Goal: Transaction & Acquisition: Purchase product/service

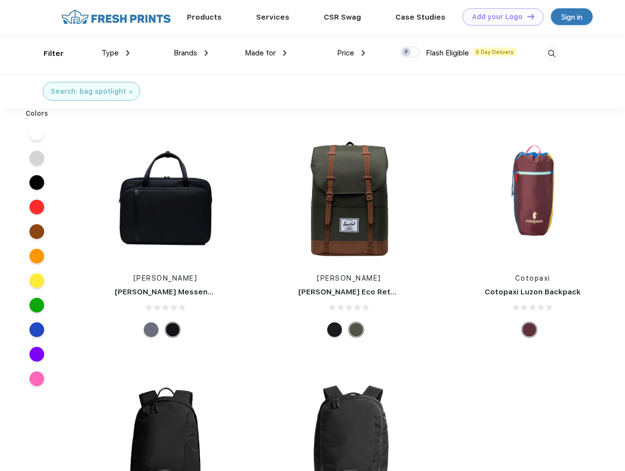
scroll to position [0, 0]
click at [500, 17] on link "Add your Logo Design Tool" at bounding box center [503, 16] width 81 height 17
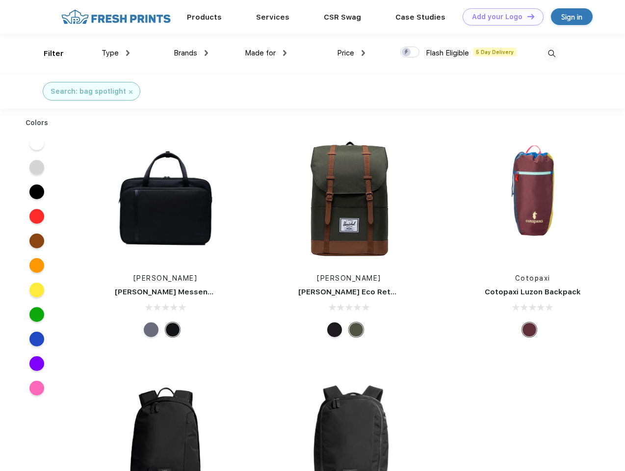
click at [0, 0] on div "Design Tool" at bounding box center [0, 0] width 0 height 0
click at [527, 16] on link "Add your Logo Design Tool" at bounding box center [503, 16] width 81 height 17
click at [47, 54] on div "Filter" at bounding box center [54, 53] width 20 height 11
click at [116, 53] on span "Type" at bounding box center [110, 53] width 17 height 9
click at [191, 53] on span "Brands" at bounding box center [186, 53] width 24 height 9
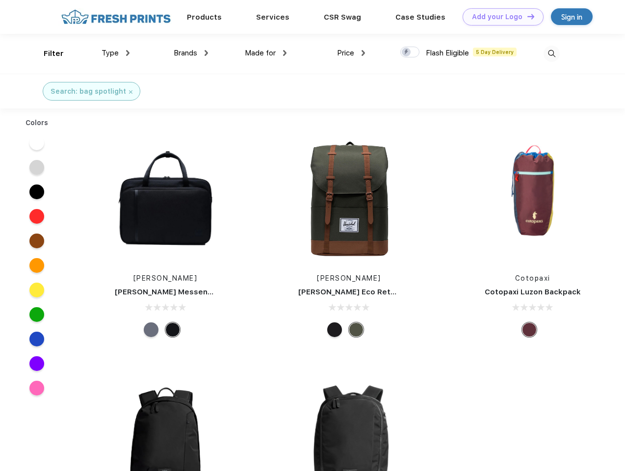
click at [266, 53] on span "Made for" at bounding box center [260, 53] width 31 height 9
click at [352, 53] on span "Price" at bounding box center [345, 53] width 17 height 9
click at [410, 53] on div at bounding box center [410, 52] width 19 height 11
click at [407, 53] on input "checkbox" at bounding box center [404, 49] width 6 height 6
click at [552, 54] on img at bounding box center [552, 54] width 16 height 16
